Goal: Task Accomplishment & Management: Manage account settings

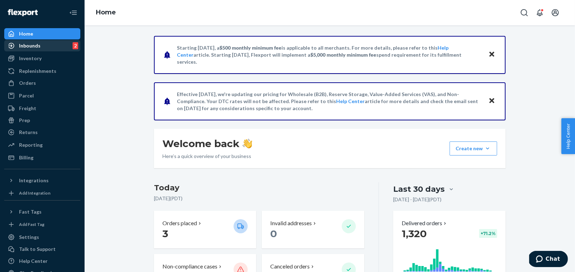
click at [48, 48] on div "Inbounds 2" at bounding box center [42, 46] width 75 height 10
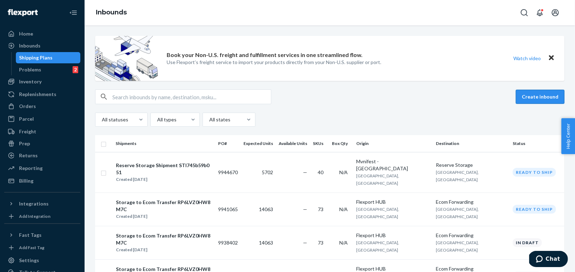
click at [531, 98] on button "Create inbound" at bounding box center [540, 97] width 49 height 14
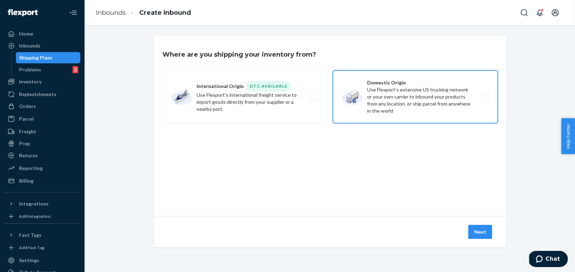
click at [356, 91] on label "Domestic Origin Use Flexport’s extensive US trucking network or your own carrie…" at bounding box center [415, 96] width 165 height 53
click at [485, 95] on input "Domestic Origin Use Flexport’s extensive US trucking network or your own carrie…" at bounding box center [487, 97] width 5 height 5
radio input "true"
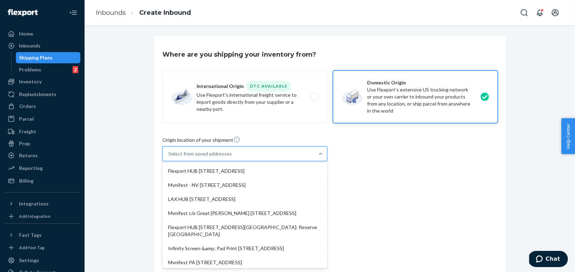
click at [222, 151] on div "Select from saved addresses" at bounding box center [199, 153] width 63 height 7
click at [169, 151] on input "option Flexport HUB 2615 E 3rd Street San Bernardino, CA 92408 focused, 1 of 10…" at bounding box center [168, 153] width 1 height 7
click at [212, 197] on div "LAX HUB 2615 E 3rd St San Bernardino, CA 92408" at bounding box center [245, 199] width 162 height 14
click at [169, 158] on input "option LAX HUB 2615 E 3rd St San Bernardino, CA 92408 focused, 3 of 10. 10 resu…" at bounding box center [168, 153] width 1 height 7
type input "LAX HUB"
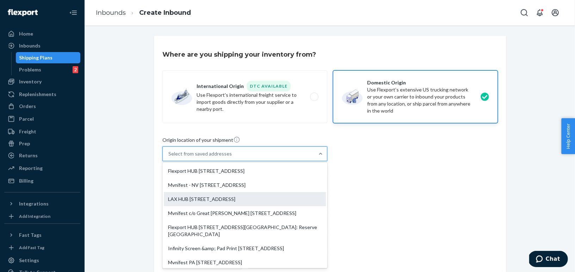
type input "San Bernardino"
type input "CA"
type input "92408"
type input "2615 E 3rd St"
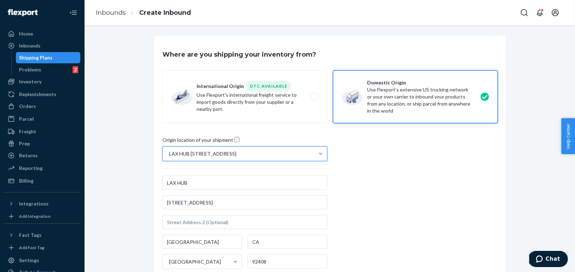
scroll to position [117, 0]
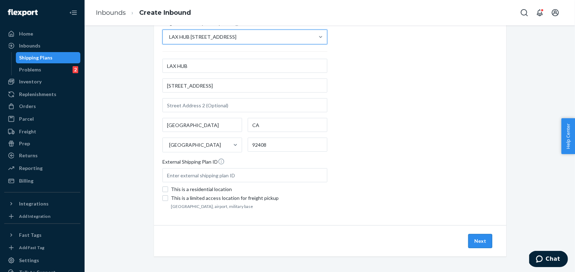
click at [481, 237] on button "Next" at bounding box center [480, 241] width 24 height 14
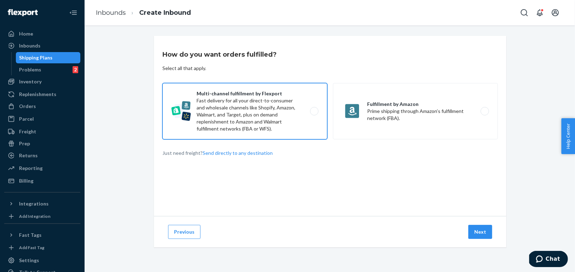
click at [267, 102] on label "Multi-channel fulfillment by Flexport Fast delivery for all your direct-to-cons…" at bounding box center [244, 111] width 165 height 56
click at [314, 109] on input "Multi-channel fulfillment by Flexport Fast delivery for all your direct-to-cons…" at bounding box center [316, 111] width 5 height 5
radio input "true"
click at [478, 236] on button "Next" at bounding box center [480, 232] width 24 height 14
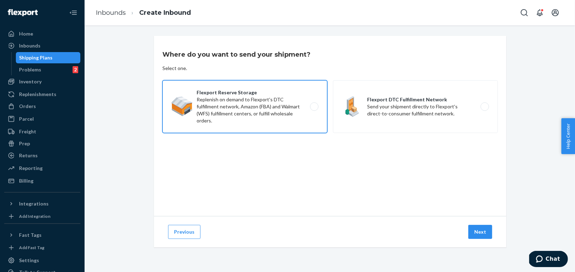
click at [283, 120] on label "Flexport Reserve Storage Replenish on demand to Flexport's DTC fulfillment netw…" at bounding box center [244, 106] width 165 height 53
click at [314, 109] on input "Flexport Reserve Storage Replenish on demand to Flexport's DTC fulfillment netw…" at bounding box center [316, 107] width 5 height 5
radio input "true"
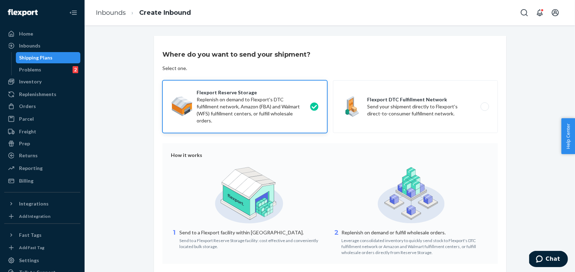
scroll to position [54, 0]
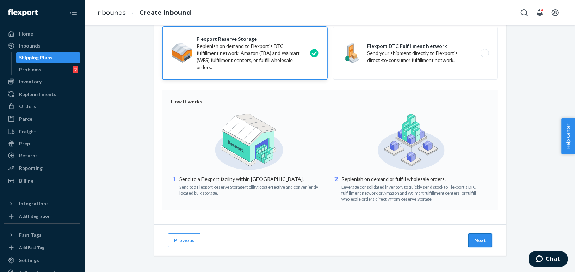
click at [483, 239] on button "Next" at bounding box center [480, 241] width 24 height 14
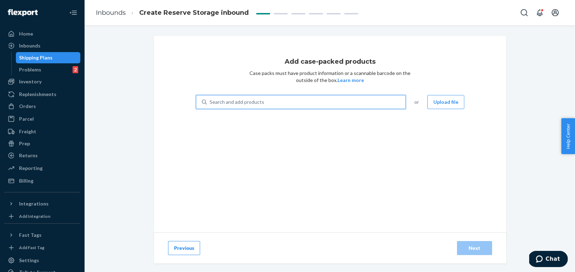
click at [338, 104] on div "Search and add products" at bounding box center [306, 102] width 199 height 13
click at [210, 104] on input "0 results available. Use Up and Down to choose options, press Enter to select t…" at bounding box center [210, 102] width 1 height 7
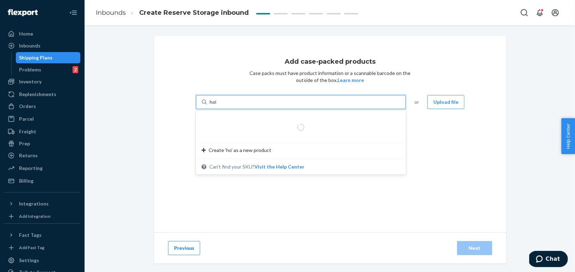
type input "holy"
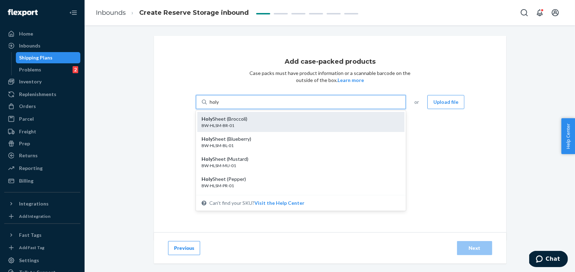
click at [310, 115] on div "Holy Sheet (Broccoli) BW-HLSM-BR-01" at bounding box center [300, 122] width 207 height 20
click at [220, 106] on input "holy" at bounding box center [215, 102] width 10 height 7
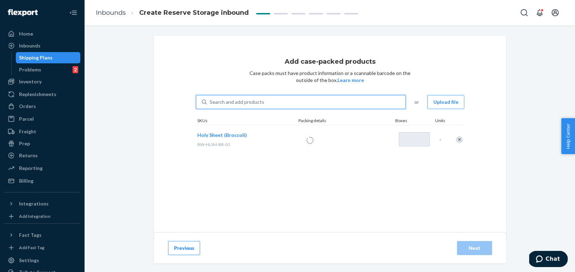
type input "ho"
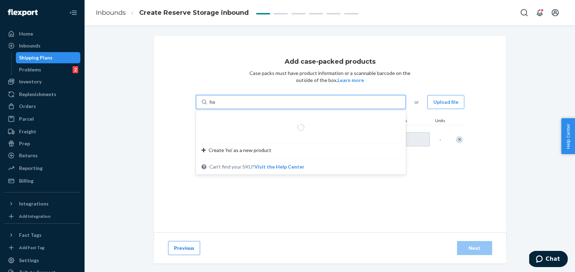
type input "1"
type input "holy"
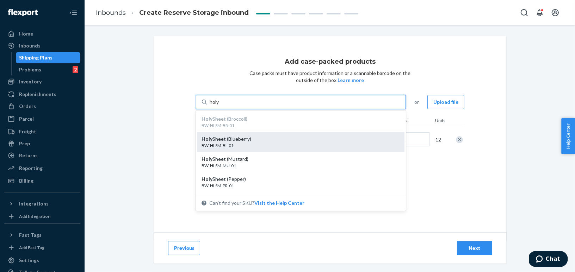
click at [272, 138] on div "Holy Sheet (Blueberry)" at bounding box center [298, 139] width 193 height 7
click at [220, 106] on input "holy" at bounding box center [215, 102] width 10 height 7
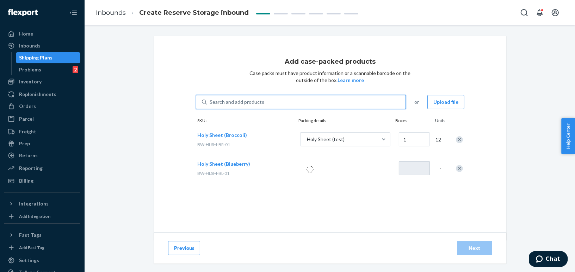
type input "1"
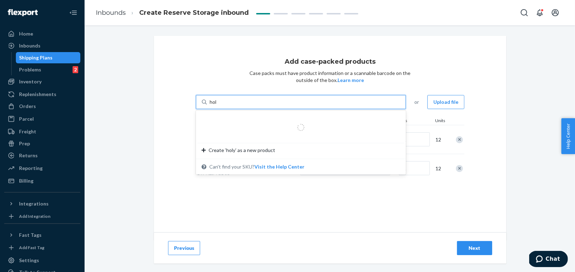
type input "holy"
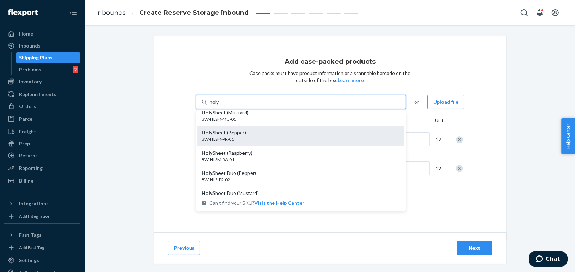
scroll to position [47, 0]
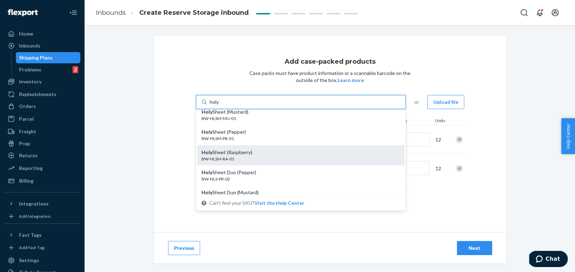
click at [250, 157] on div "BW-HLSM-RA-01" at bounding box center [298, 159] width 193 height 6
click at [220, 106] on input "holy" at bounding box center [215, 102] width 10 height 7
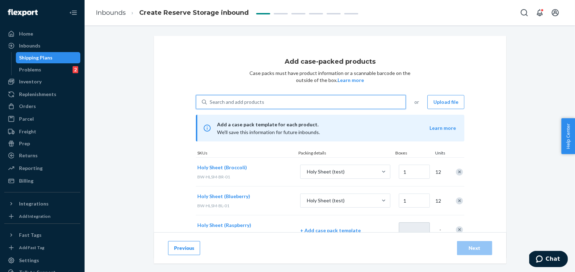
click at [254, 99] on div "Search and add products" at bounding box center [237, 102] width 55 height 7
click at [210, 99] on input "0 results available. Select is focused ,type to refine list, press Down to open…" at bounding box center [210, 102] width 1 height 7
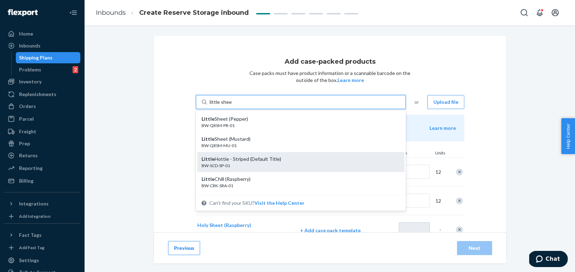
type input "little sheet"
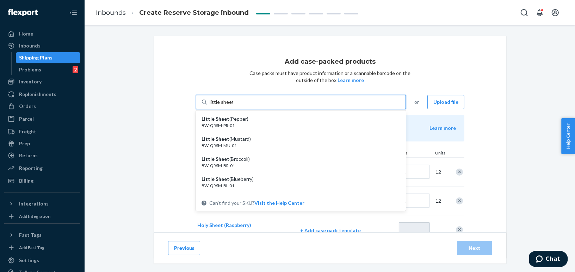
click at [227, 104] on input "little sheet" at bounding box center [222, 102] width 24 height 7
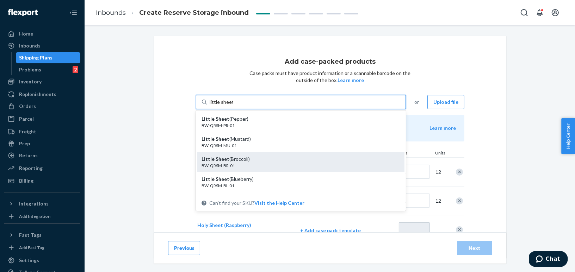
click at [241, 164] on div "BW-QRSM-BR-01" at bounding box center [298, 166] width 193 height 6
click at [233, 106] on input "little sheet" at bounding box center [222, 102] width 24 height 7
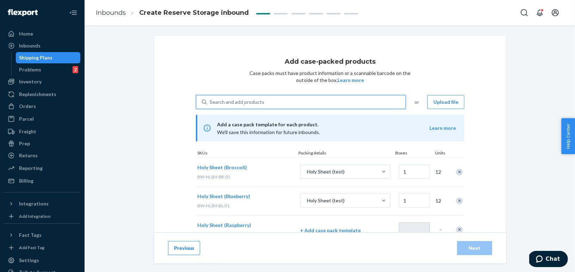
type input "1"
click at [232, 101] on div "Search and add products" at bounding box center [237, 102] width 55 height 7
click at [210, 101] on input "0 results available. Use Up and Down to choose options, press Enter to select t…" at bounding box center [210, 102] width 1 height 7
paste input "little sheet"
type input "little sheet"
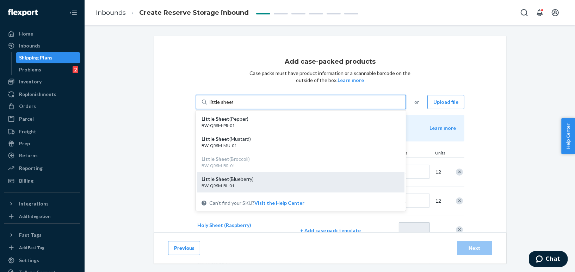
click at [239, 184] on div "BW-QRSM-BL-01" at bounding box center [298, 186] width 193 height 6
click at [233, 106] on input "little sheet" at bounding box center [222, 102] width 24 height 7
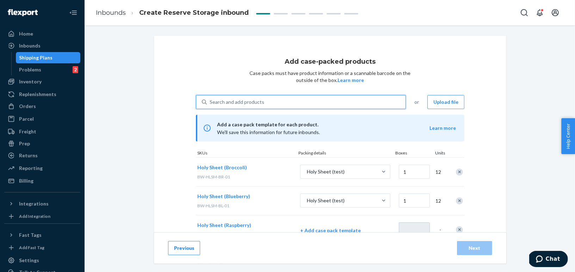
type input "1"
click at [234, 101] on div "Search and add products" at bounding box center [237, 102] width 55 height 7
click at [210, 101] on input "0 results available. Select is focused ,type to refine list, press Down to open…" at bounding box center [210, 102] width 1 height 7
paste input "little sheet"
type input "little sheet"
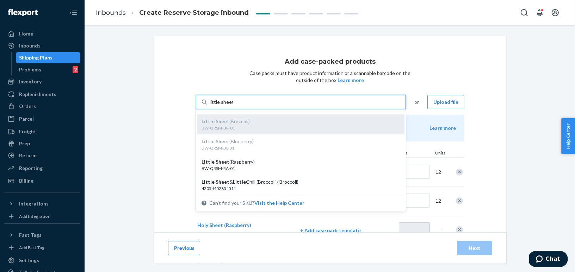
scroll to position [53, 0]
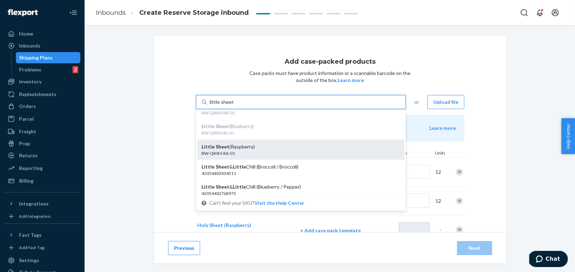
click at [239, 149] on div "Little Sheet (Raspberry)" at bounding box center [298, 146] width 193 height 7
click at [233, 106] on input "little sheet" at bounding box center [222, 102] width 24 height 7
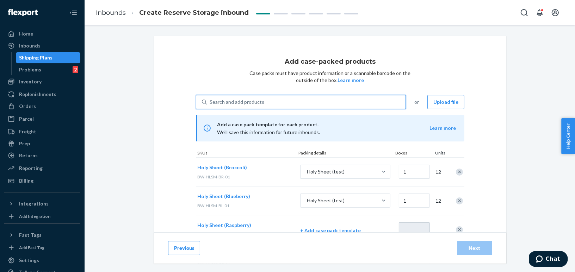
type input "1"
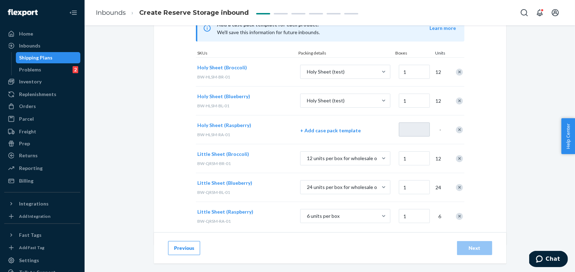
scroll to position [111, 0]
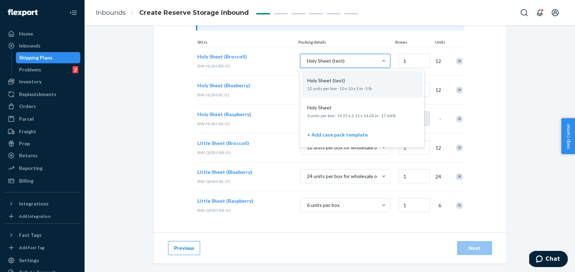
click at [363, 61] on div "Holy Sheet (test)" at bounding box center [339, 61] width 77 height 13
click at [271, 61] on input "option Holy Sheet (test) focused, 1 of 3. 3 results available. Use Up and Down …" at bounding box center [271, 61] width 0 height 0
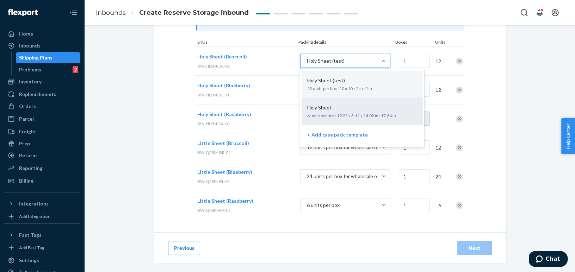
click at [351, 113] on p "6 units per box · 19.25 x 3.11 x 14.02 in · 17.64 lb" at bounding box center [362, 116] width 110 height 6
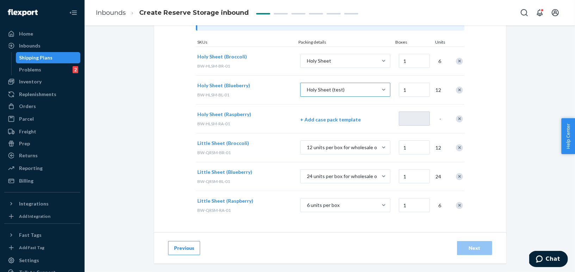
click at [335, 88] on div "Holy Sheet (test)" at bounding box center [326, 89] width 38 height 7
click at [271, 90] on input "Holy Sheet (test)" at bounding box center [271, 90] width 0 height 0
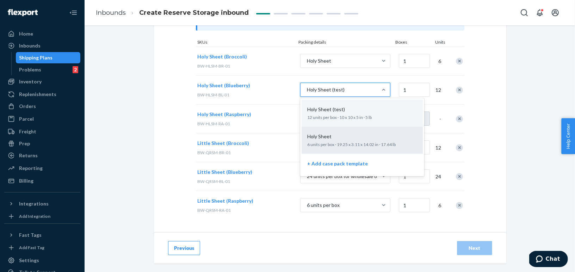
click at [328, 143] on p "6 units per box · 19.25 x 3.11 x 14.02 in · 17.64 lb" at bounding box center [362, 145] width 110 height 6
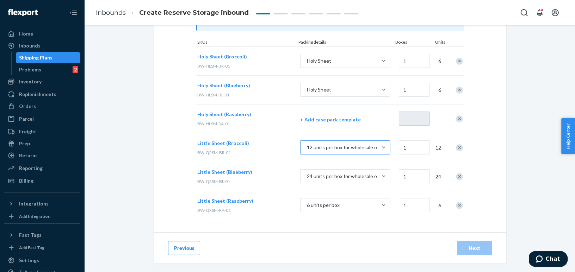
click at [326, 150] on div "12 units per box for wholesale order" at bounding box center [339, 147] width 77 height 13
click at [271, 148] on input "12 units per box for wholesale order" at bounding box center [271, 148] width 0 height 0
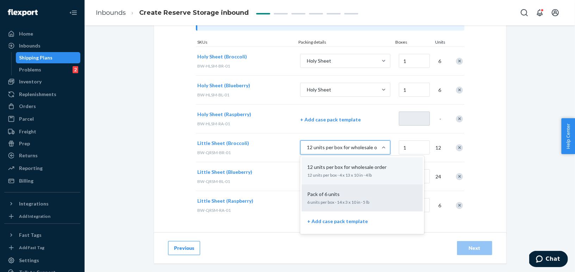
click at [326, 197] on div "Pack of 6 units 6 units per box · 14 x 3 x 10 in · 5 lb" at bounding box center [362, 197] width 113 height 21
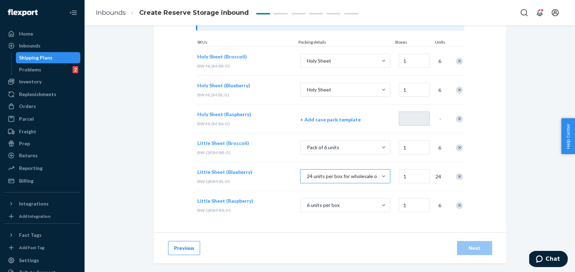
click at [331, 178] on div "24 units per box for wholesale order" at bounding box center [344, 176] width 74 height 7
click at [271, 177] on input "24 units per box for wholesale order" at bounding box center [271, 177] width 0 height 0
click at [292, 161] on div "Little Sheet (Broccoli) BW-QRSM-BR-01 Pack of 6 units 1 6" at bounding box center [330, 147] width 269 height 29
click at [416, 57] on input "1" at bounding box center [414, 61] width 31 height 14
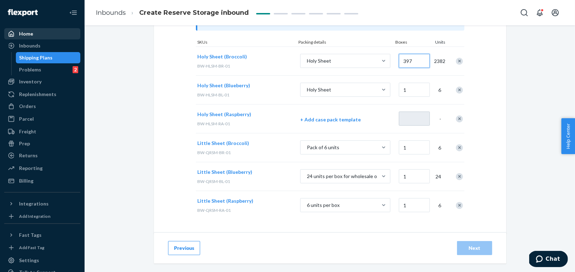
type input "397"
click at [419, 92] on input "1" at bounding box center [414, 90] width 31 height 14
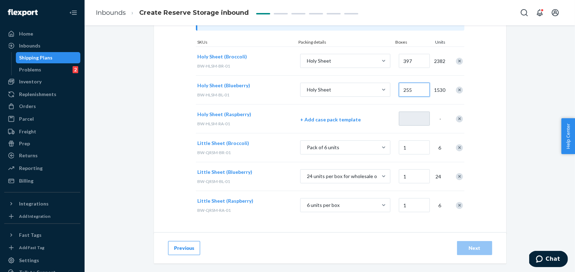
type input "255"
click at [315, 120] on p "+ Add case pack template" at bounding box center [345, 119] width 90 height 7
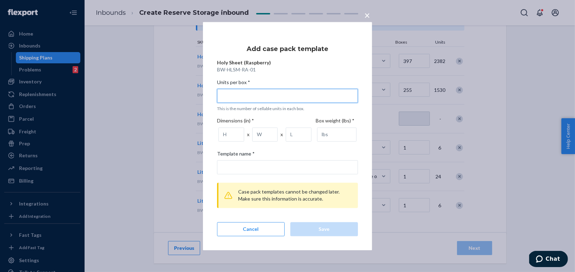
click at [271, 99] on input "Units per box * This is the number of sellable units in each box." at bounding box center [287, 96] width 141 height 14
type input "6"
type input "6 units per box"
type input "6"
click at [227, 136] on input "number" at bounding box center [232, 135] width 26 height 14
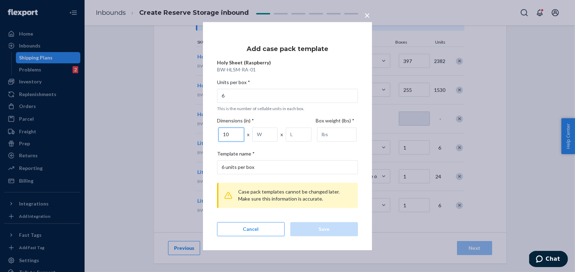
type input "10"
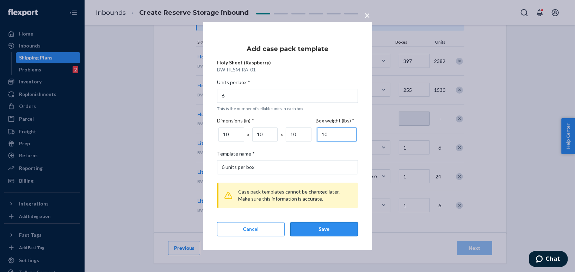
type input "10"
click at [321, 229] on div "Save" at bounding box center [324, 229] width 56 height 7
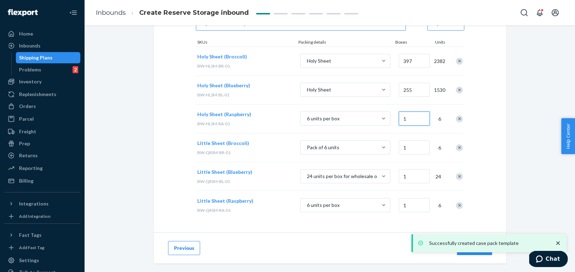
click at [419, 120] on input "1" at bounding box center [414, 119] width 31 height 14
type input "624"
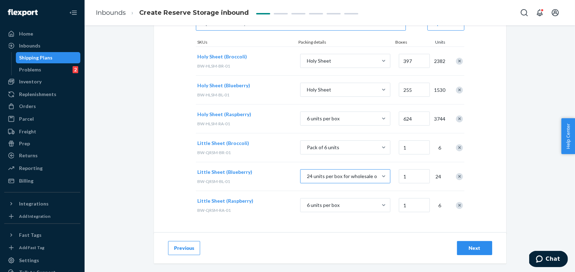
click at [351, 177] on div "24 units per box for wholesale order" at bounding box center [344, 176] width 74 height 7
click at [271, 177] on input "24 units per box for wholesale order" at bounding box center [271, 177] width 0 height 0
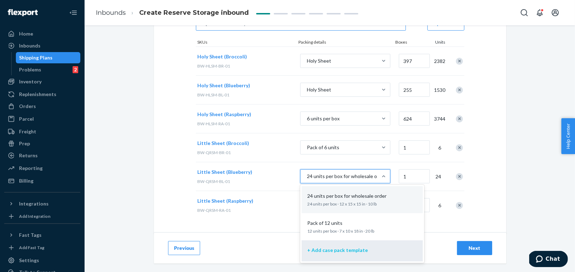
click at [338, 253] on p "+ Add case pack template" at bounding box center [337, 250] width 61 height 7
click at [271, 177] on input "option + Add case pack template focused, 3 of 3. 3 results available. Use Up an…" at bounding box center [271, 177] width 0 height 0
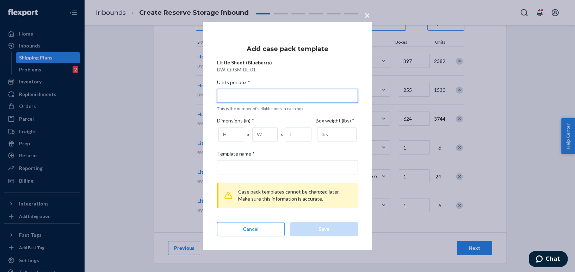
click at [281, 96] on input "Units per box * This is the number of sellable units in each box." at bounding box center [287, 96] width 141 height 14
type input "6"
type input "6 units per box"
type input "6"
click at [227, 135] on input "number" at bounding box center [232, 135] width 26 height 14
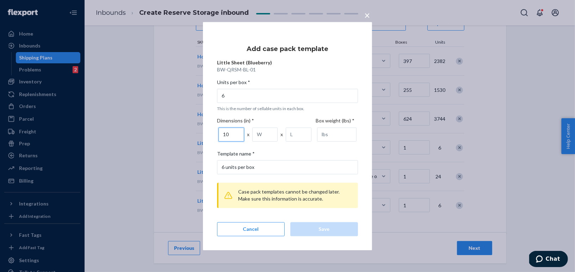
type input "10"
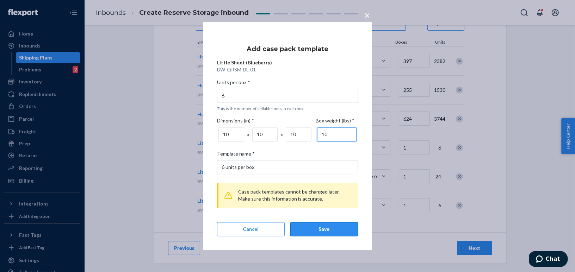
type input "10"
click at [330, 229] on div "Save" at bounding box center [324, 229] width 56 height 7
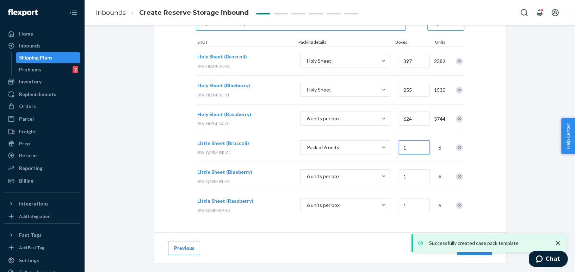
click at [408, 142] on input "1" at bounding box center [414, 148] width 31 height 14
type input "454"
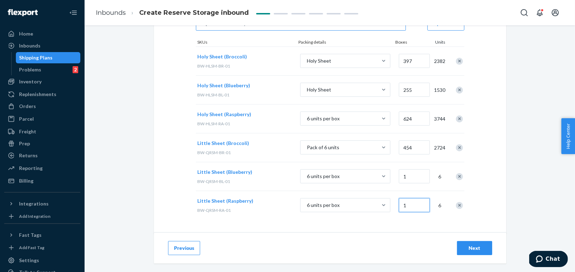
click at [416, 203] on input "1" at bounding box center [414, 205] width 31 height 14
type input "538"
click at [410, 175] on input "1" at bounding box center [414, 177] width 31 height 14
type input "538"
click at [401, 236] on div "Previous Next" at bounding box center [330, 248] width 352 height 31
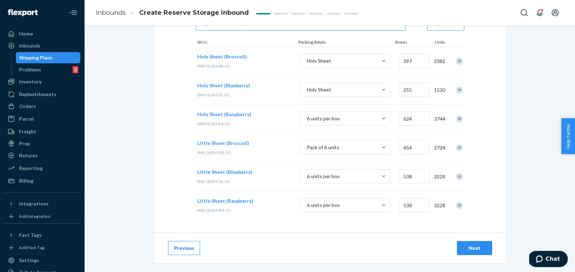
click at [484, 252] on button "Next" at bounding box center [474, 248] width 35 height 14
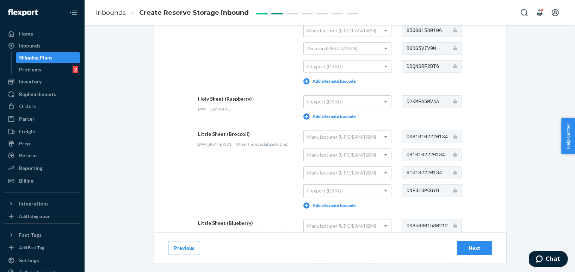
scroll to position [238, 0]
click at [323, 115] on button "Add alternate barcode" at bounding box center [329, 116] width 53 height 6
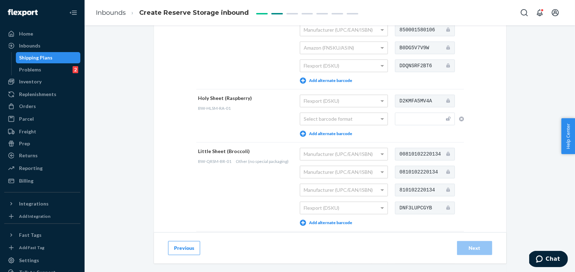
click at [406, 116] on input "text" at bounding box center [425, 119] width 60 height 13
paste input "850001580090"
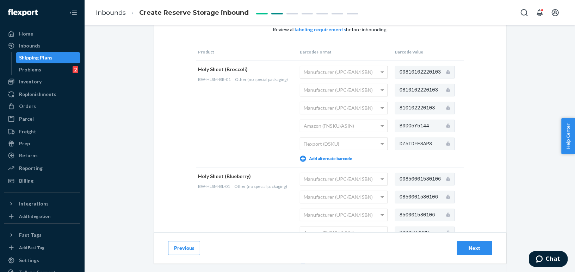
scroll to position [53, 0]
type input "850001580090"
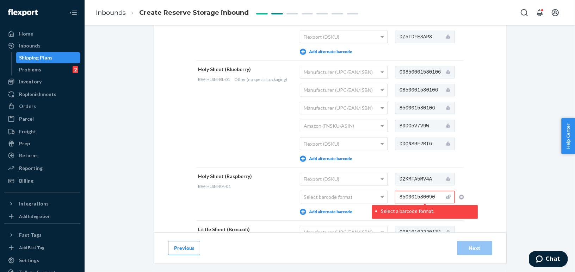
scroll to position [162, 0]
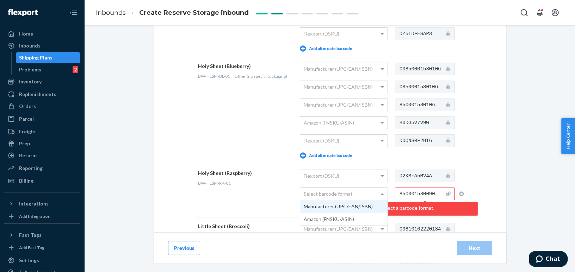
click at [309, 192] on div "Select barcode format" at bounding box center [343, 194] width 87 height 12
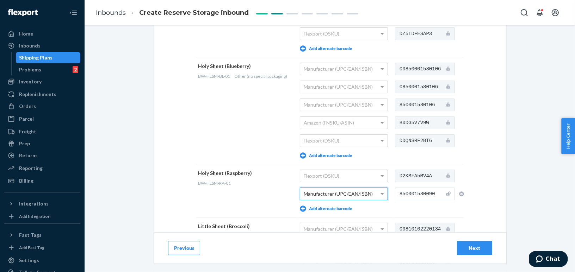
click at [167, 167] on div "Provide Scannable Barcode Labels You may add up to 5 alternate barcode labels p…" at bounding box center [330, 186] width 352 height 626
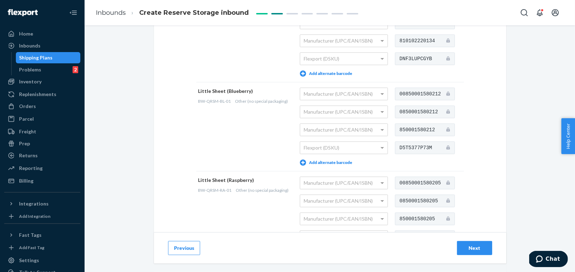
scroll to position [418, 0]
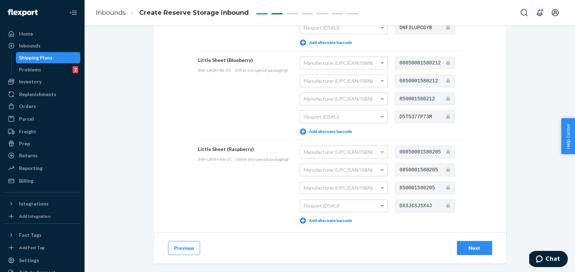
click at [480, 248] on div "Next" at bounding box center [474, 248] width 23 height 7
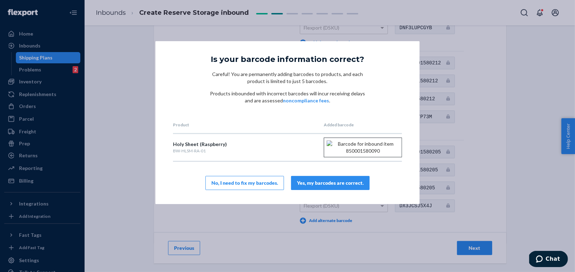
click at [340, 187] on div "Yes, my barcodes are correct." at bounding box center [330, 183] width 67 height 7
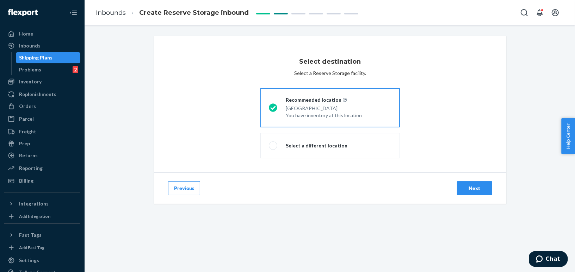
click at [475, 188] on div "Next" at bounding box center [474, 188] width 23 height 7
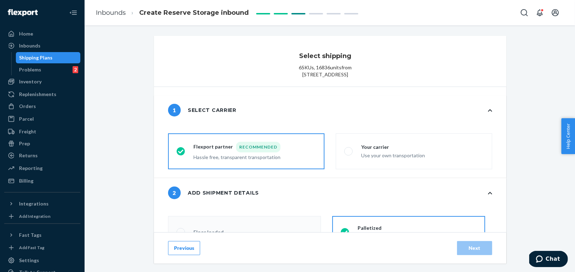
radio input "false"
type input "30"
radio input "false"
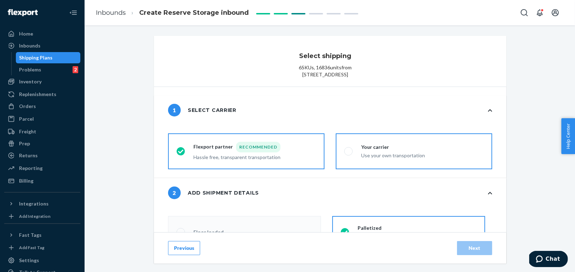
click at [367, 151] on div "Your carrier" at bounding box center [393, 147] width 64 height 7
click at [349, 152] on input "Your carrier Use your own transportation" at bounding box center [346, 151] width 5 height 5
radio input "true"
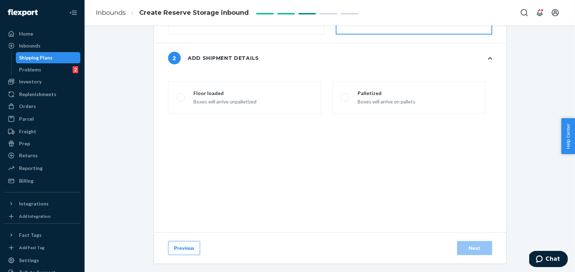
scroll to position [138, 0]
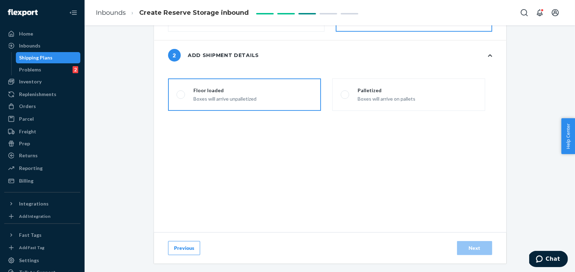
click at [270, 105] on label "Floor loaded Boxes will arrive unpalletized" at bounding box center [244, 95] width 153 height 32
click at [181, 97] on input "Floor loaded Boxes will arrive unpalletized" at bounding box center [179, 95] width 5 height 5
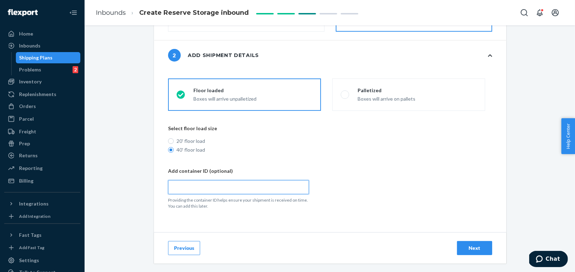
click at [211, 194] on input "text" at bounding box center [238, 187] width 141 height 14
paste input "MSBU4138069"
radio input "true"
type input "MSBU4138069"
click at [297, 231] on div "cargoTypeRadioGroup Floor loaded Boxes will arrive unpalletized Palletized Boxe…" at bounding box center [344, 181] width 352 height 204
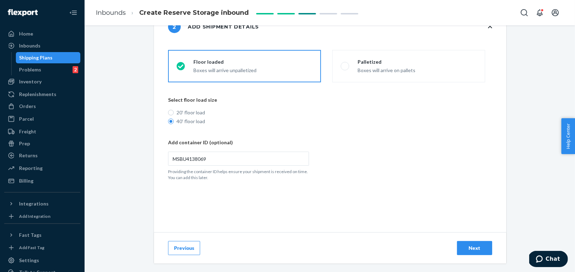
scroll to position [172, 0]
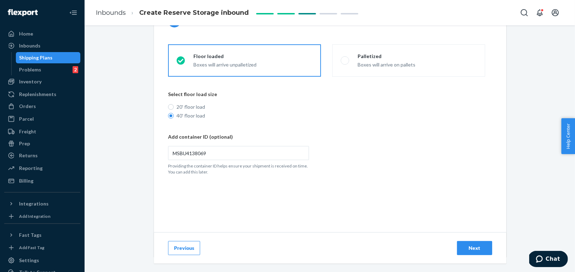
click at [481, 251] on div "Next" at bounding box center [474, 248] width 23 height 7
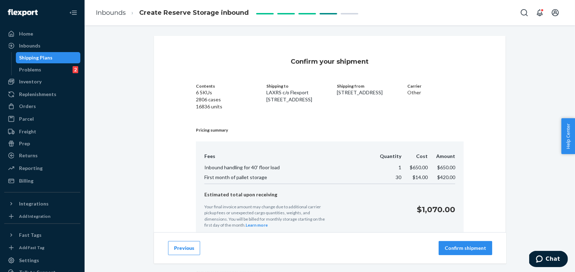
click at [474, 250] on p "Confirm shipment" at bounding box center [466, 248] width 42 height 7
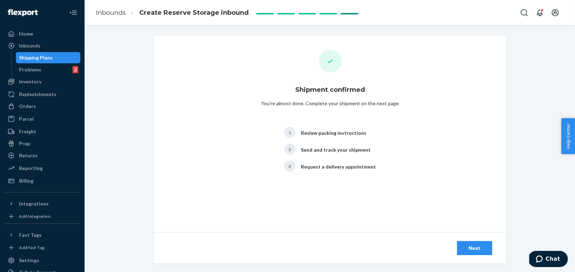
click at [471, 247] on div "Next" at bounding box center [474, 248] width 23 height 7
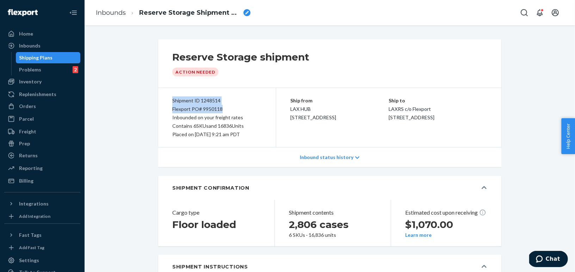
drag, startPoint x: 172, startPoint y: 100, endPoint x: 230, endPoint y: 109, distance: 58.9
click at [230, 109] on div "Shipment ID 1248514 Flexport PO# 9950118 Inbounded on your freight rates Contai…" at bounding box center [217, 117] width 118 height 59
copy div "Shipment ID 1248514 Flexport PO# 9950118"
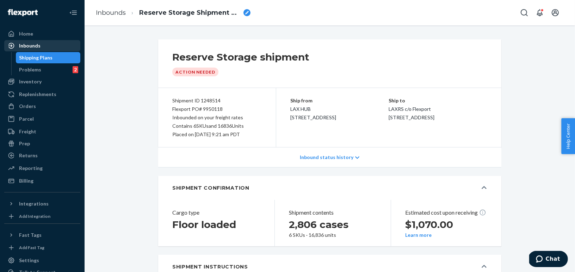
click at [35, 48] on div "Inbounds" at bounding box center [29, 45] width 21 height 7
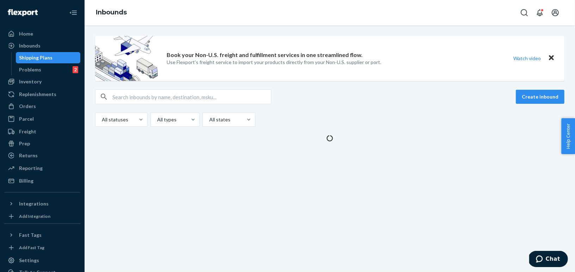
click at [34, 62] on div "Shipping Plans" at bounding box center [48, 58] width 63 height 10
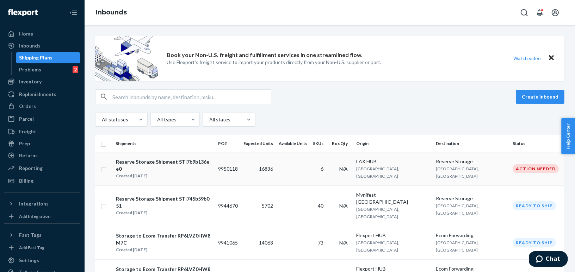
click at [192, 162] on div "Reserve Storage Shipment STI7b9b136ee0" at bounding box center [164, 166] width 96 height 14
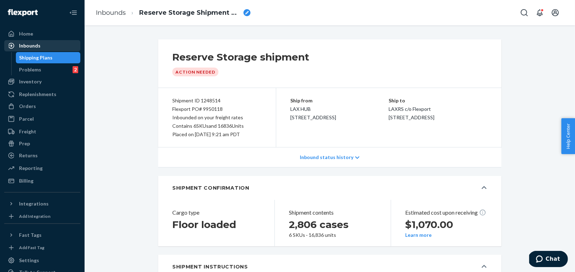
click at [53, 47] on div "Inbounds" at bounding box center [42, 46] width 75 height 10
